Goal: Entertainment & Leisure: Consume media (video, audio)

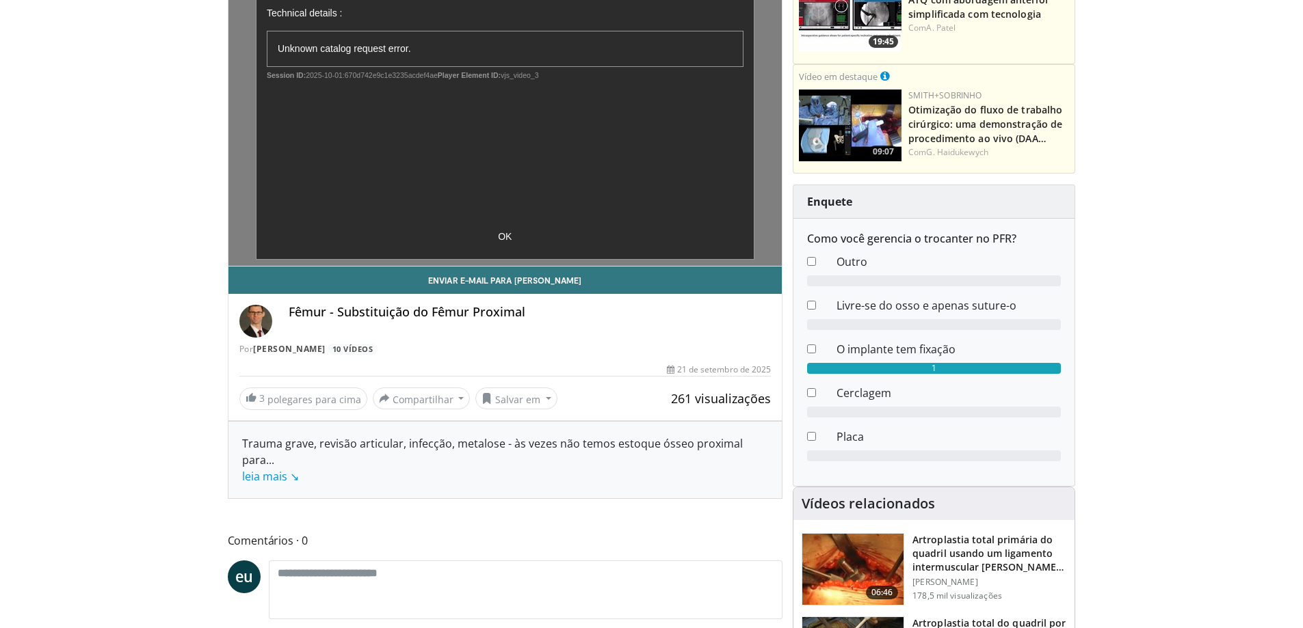
scroll to position [68, 0]
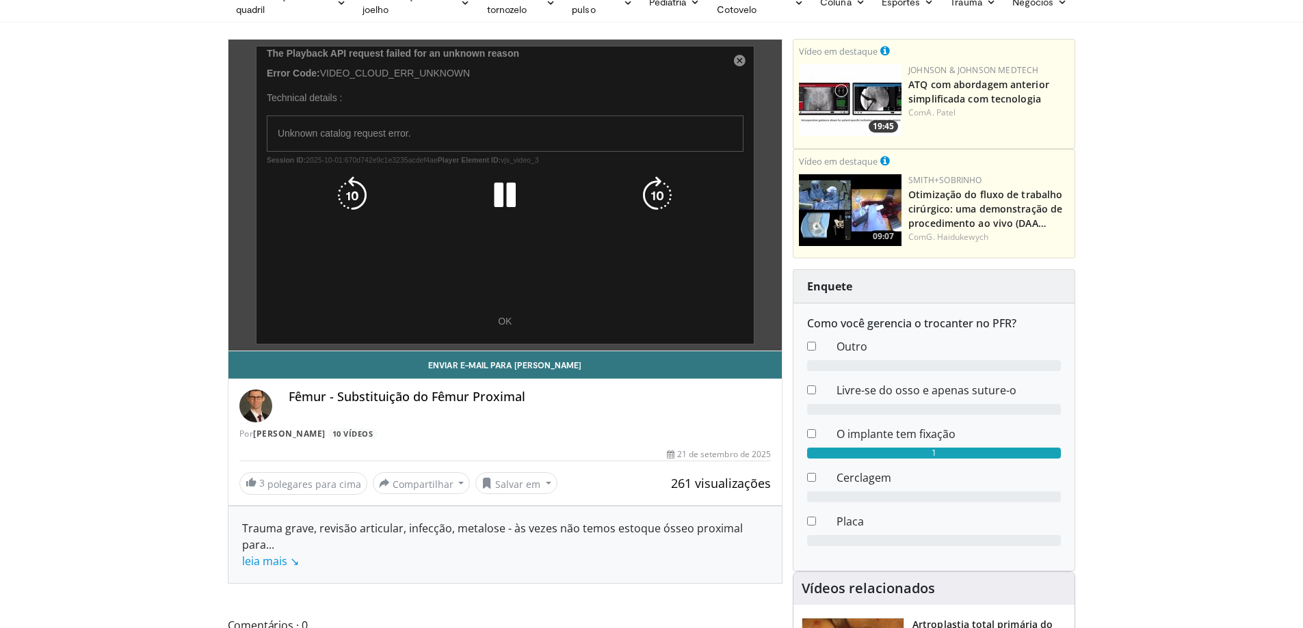
click at [499, 317] on div "10 seconds Tap to unmute" at bounding box center [505, 195] width 554 height 311
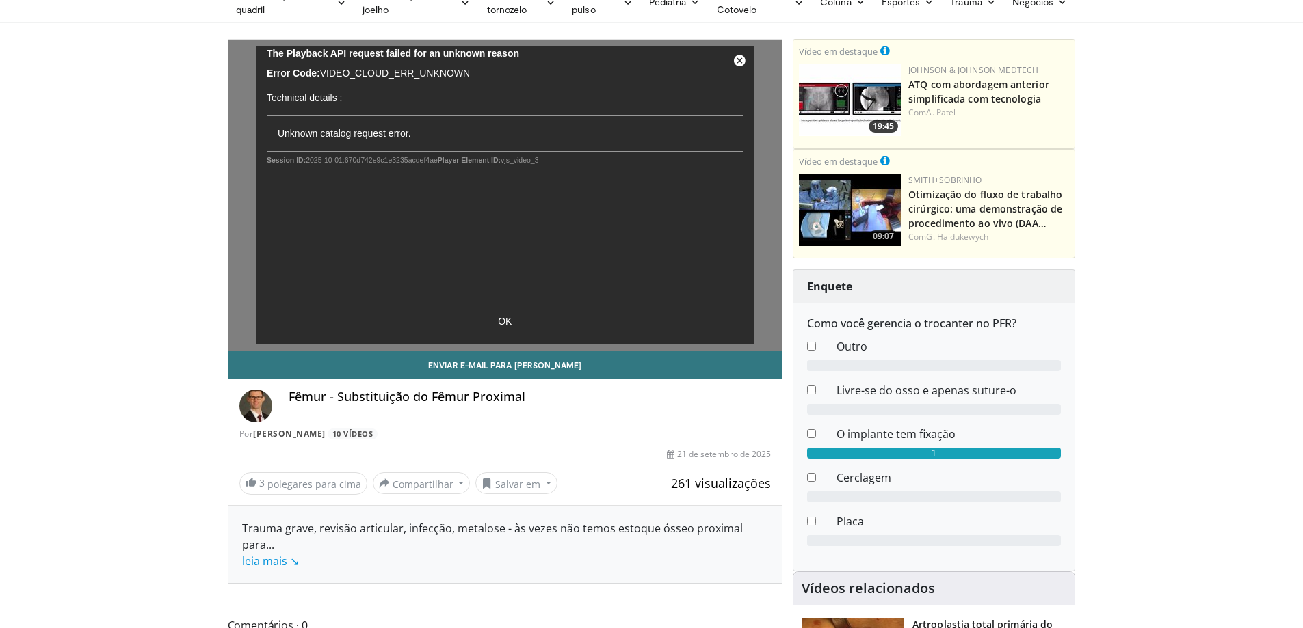
click at [872, 213] on img at bounding box center [850, 210] width 103 height 72
